Goal: Download file/media

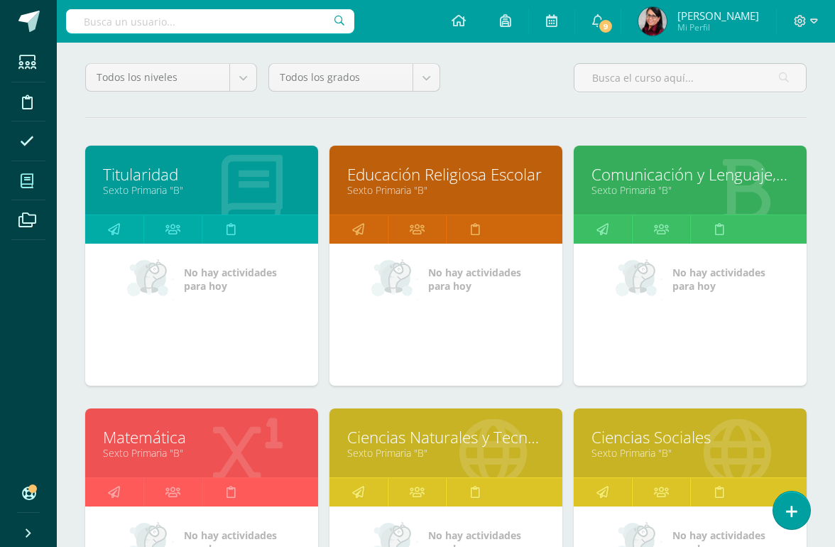
scroll to position [121, 0]
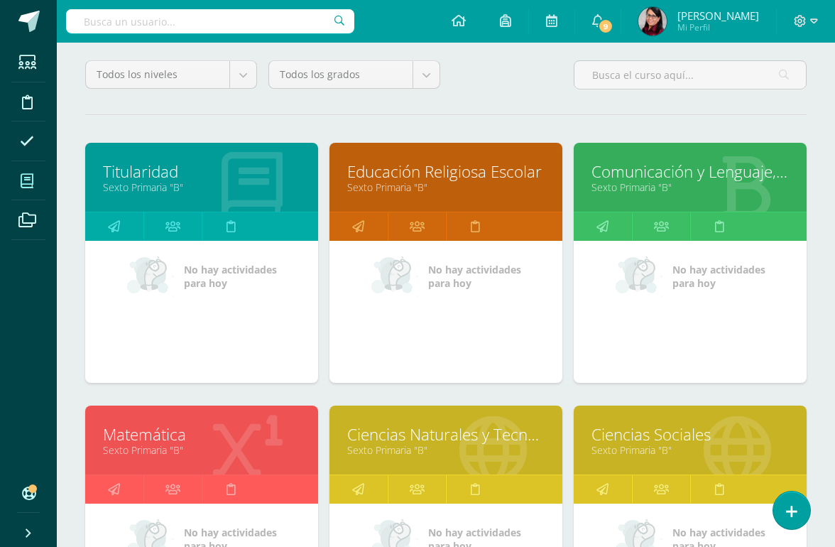
click at [114, 497] on icon at bounding box center [114, 489] width 12 height 28
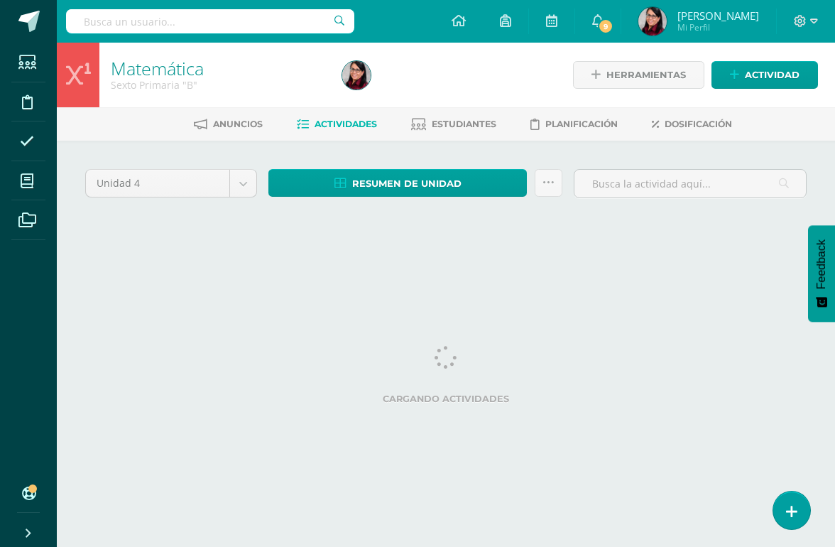
click at [388, 184] on span "Resumen de unidad" at bounding box center [406, 183] width 109 height 26
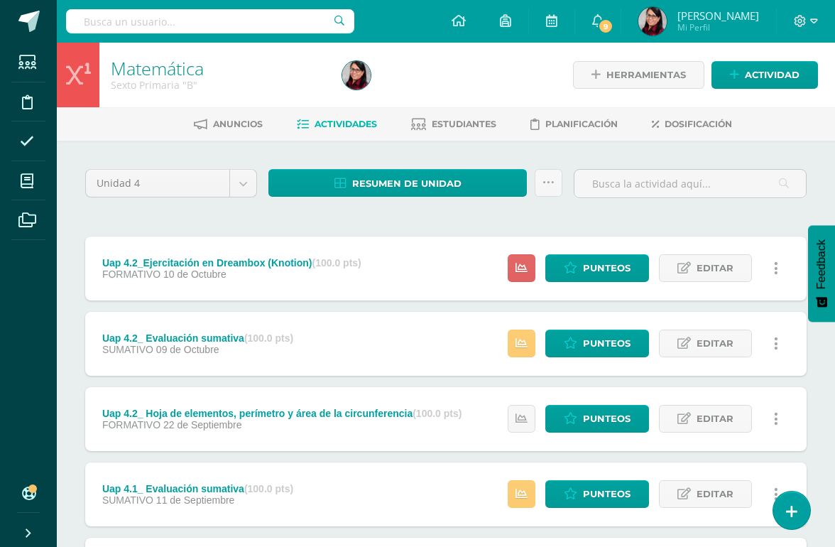
click at [398, 180] on span "Resumen de unidad" at bounding box center [406, 183] width 109 height 26
click at [347, 124] on span "Actividades" at bounding box center [346, 124] width 62 height 11
click at [340, 131] on link "Actividades" at bounding box center [337, 124] width 80 height 23
click at [386, 184] on span "Resumen de unidad" at bounding box center [406, 183] width 109 height 26
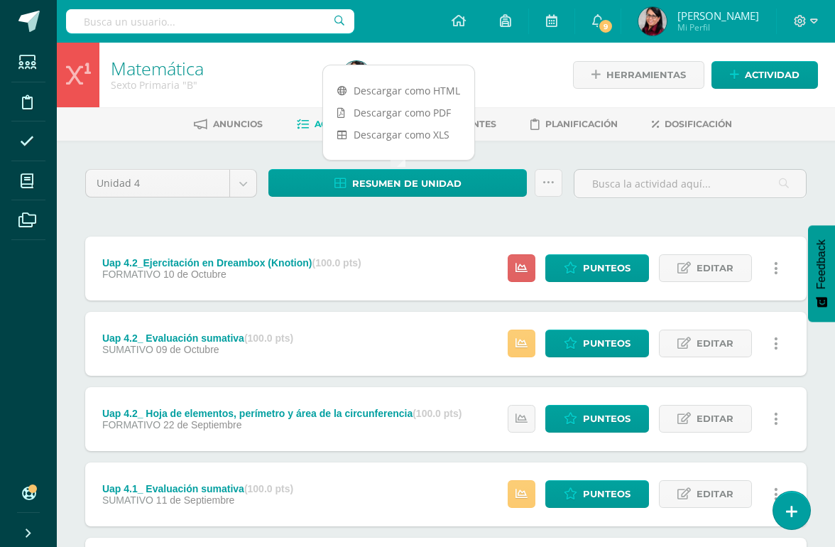
click at [435, 115] on link "Descargar como PDF" at bounding box center [398, 113] width 151 height 22
